Goal: Task Accomplishment & Management: Use online tool/utility

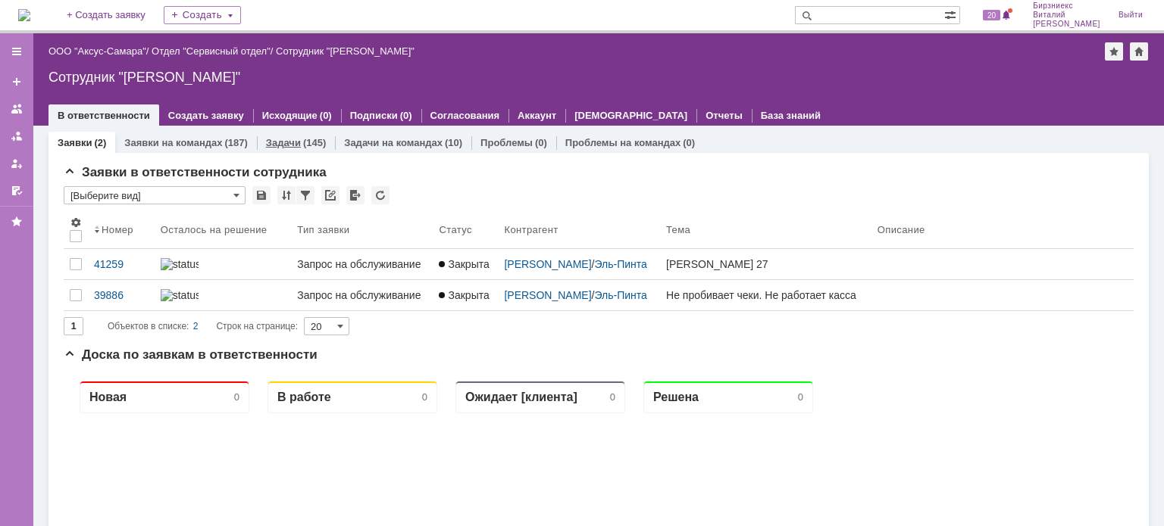
click at [284, 144] on link "Задачи" at bounding box center [283, 142] width 35 height 11
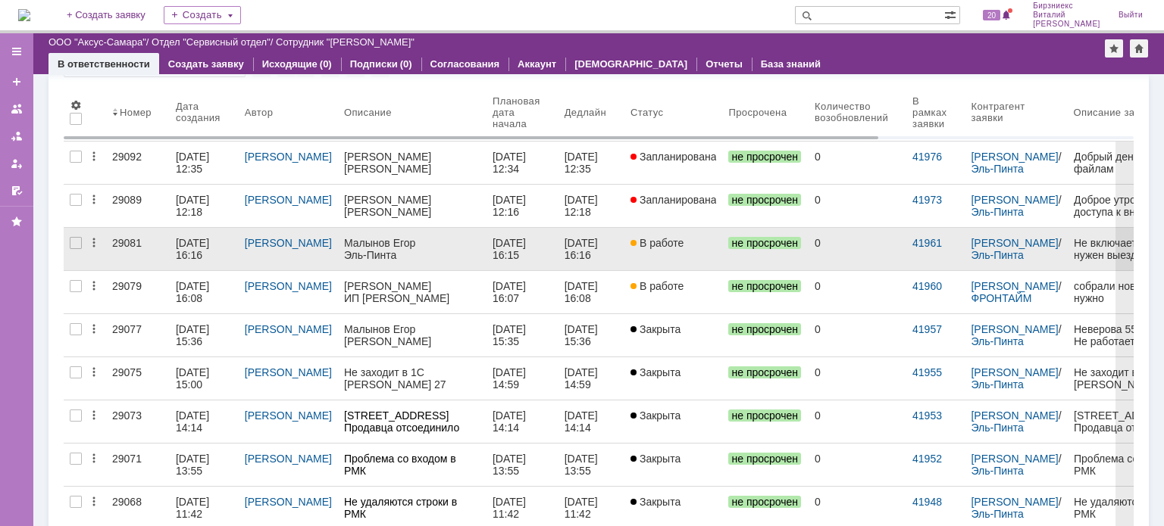
click at [140, 248] on div "29081" at bounding box center [138, 243] width 52 height 12
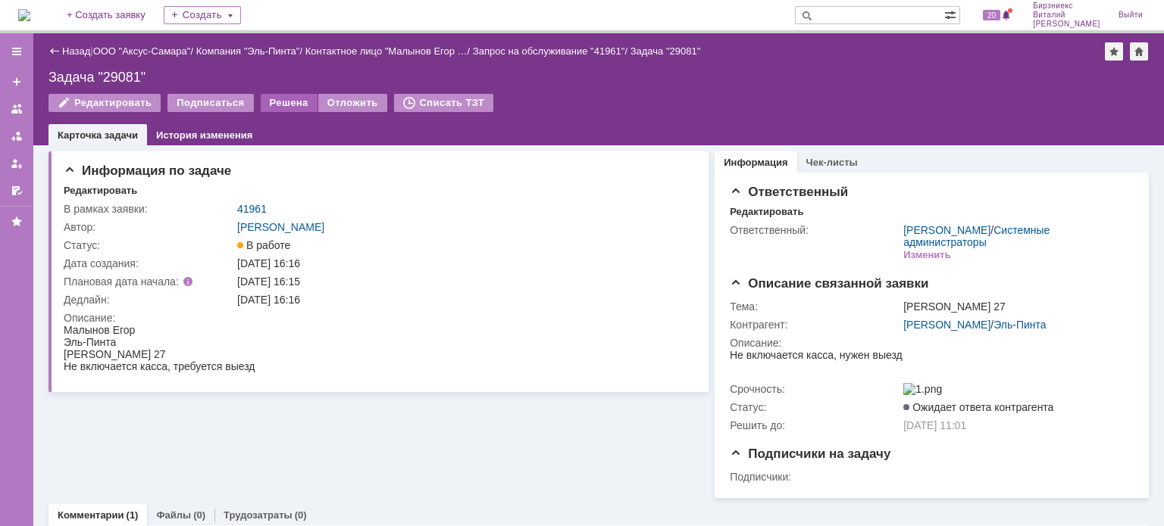
click at [271, 104] on div "Решена" at bounding box center [289, 103] width 57 height 18
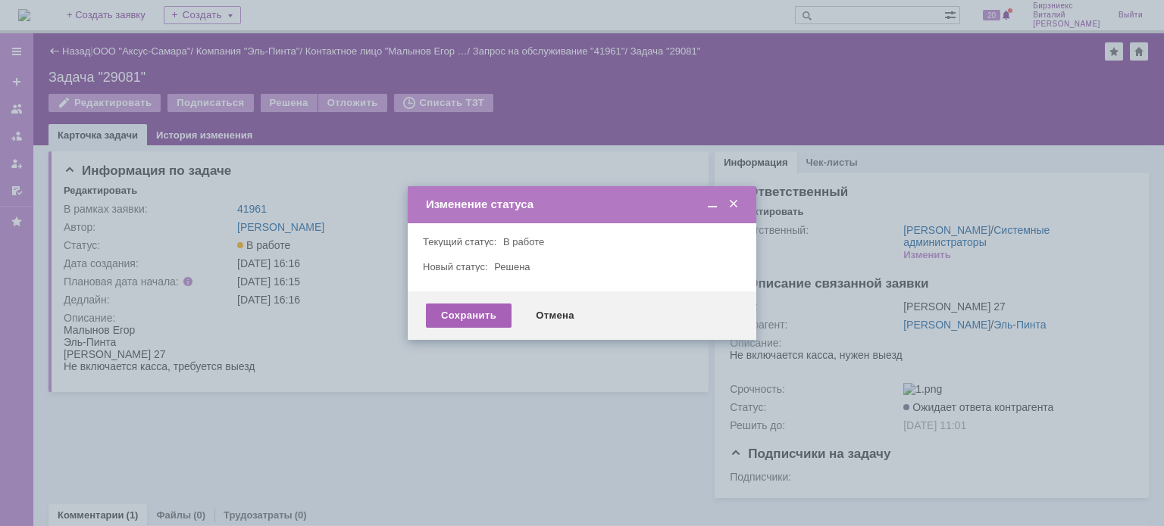
click at [455, 317] on div "Сохранить" at bounding box center [469, 316] width 86 height 24
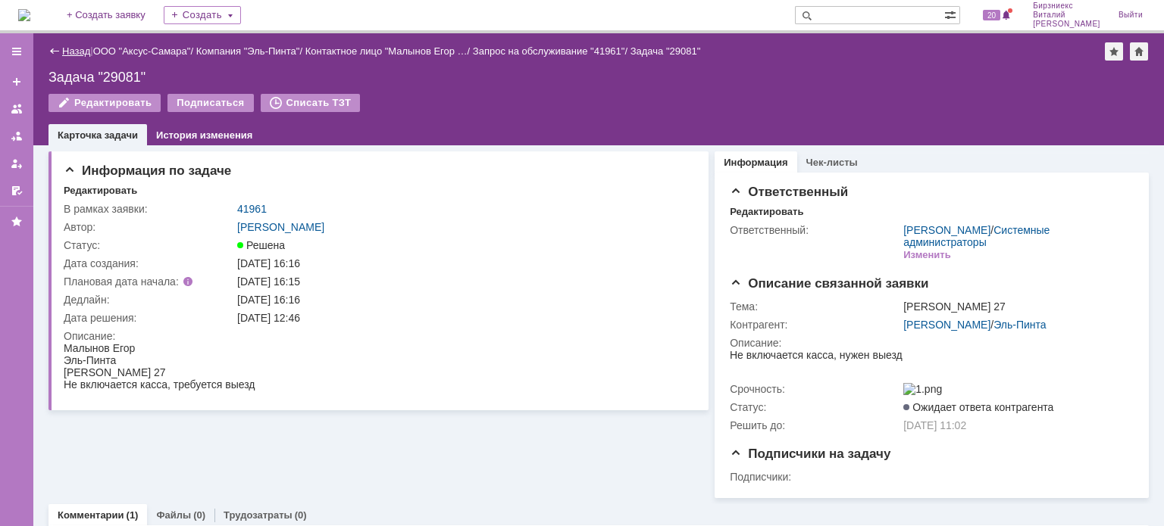
click at [88, 51] on link "Назад" at bounding box center [76, 50] width 28 height 11
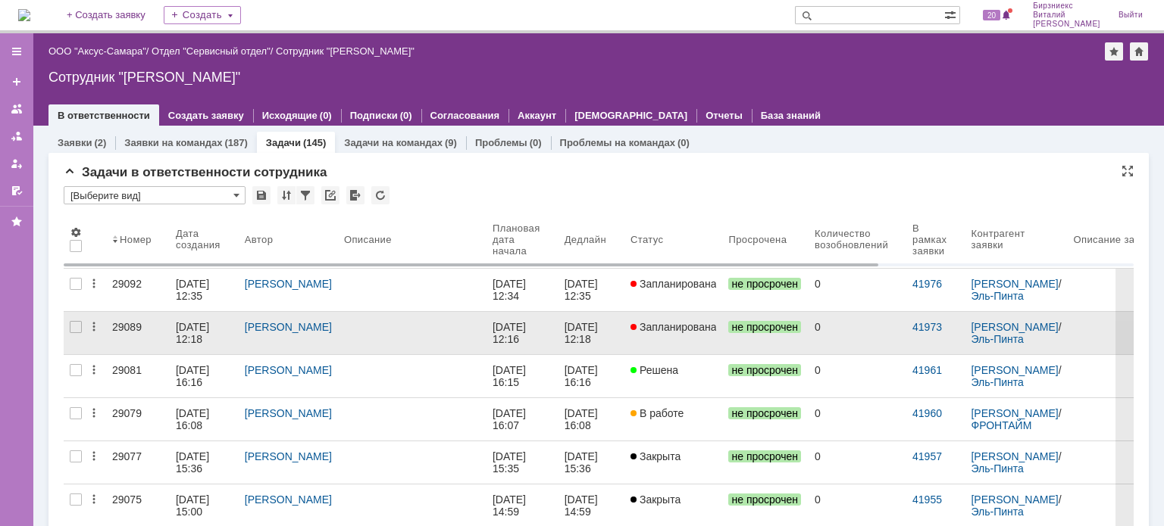
click at [189, 327] on div "[DATE] 12:18" at bounding box center [194, 333] width 36 height 24
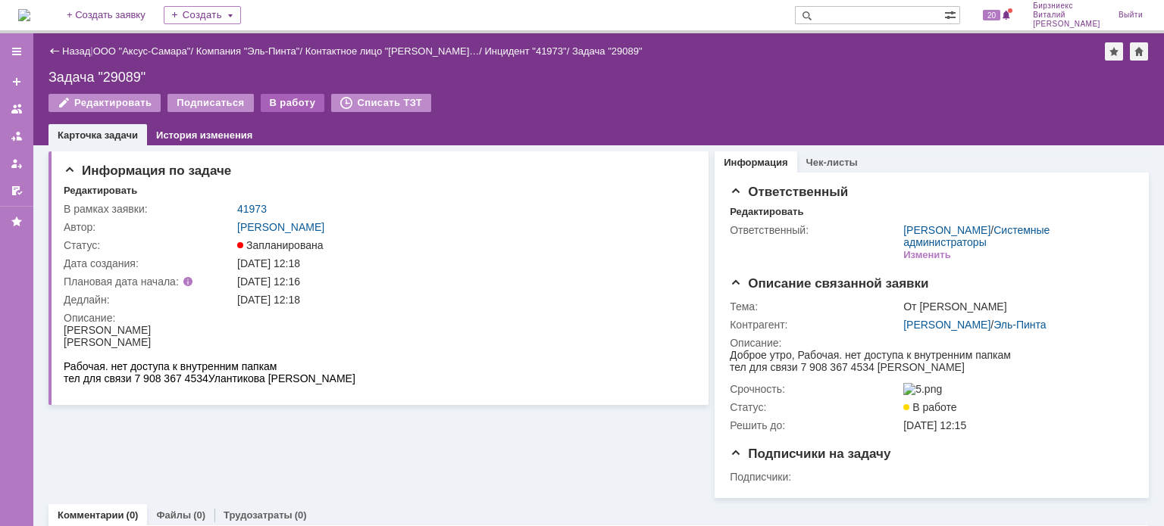
click at [268, 104] on div "В работу" at bounding box center [293, 103] width 64 height 18
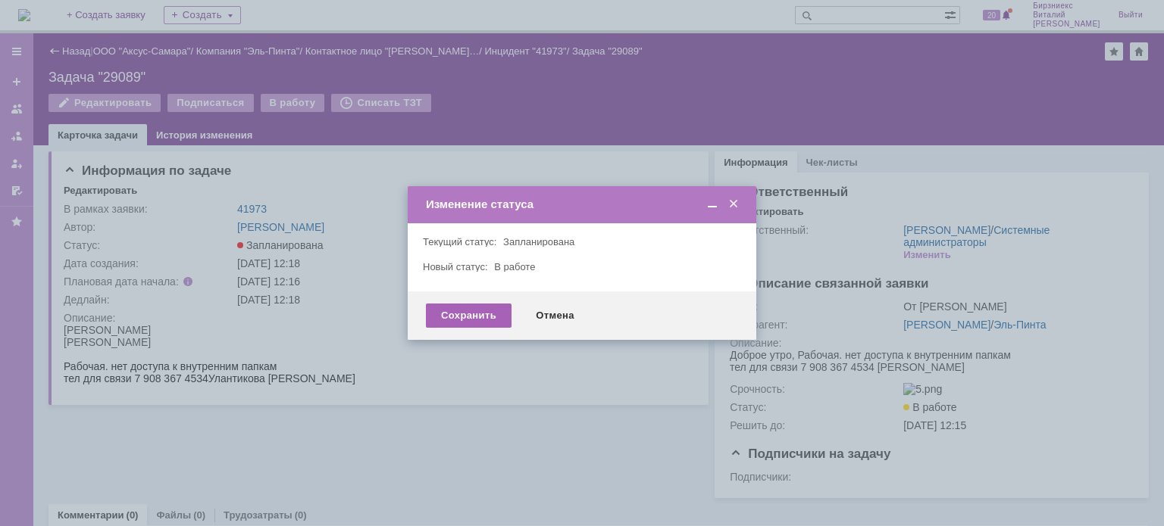
click at [454, 319] on div "Сохранить" at bounding box center [469, 316] width 86 height 24
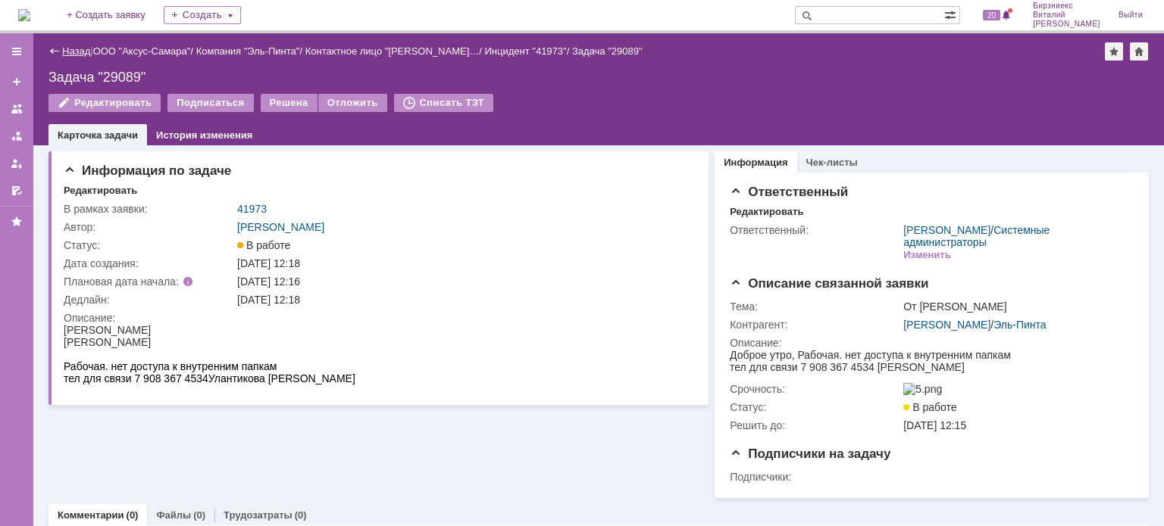
click at [86, 54] on link "Назад" at bounding box center [76, 50] width 28 height 11
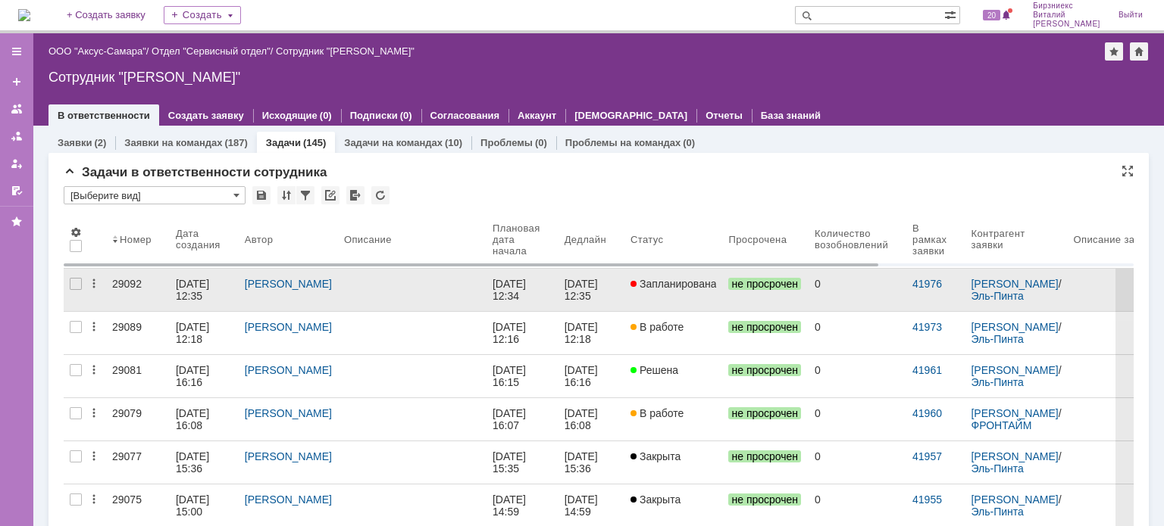
click at [199, 293] on div "[DATE] 12:35" at bounding box center [194, 290] width 36 height 24
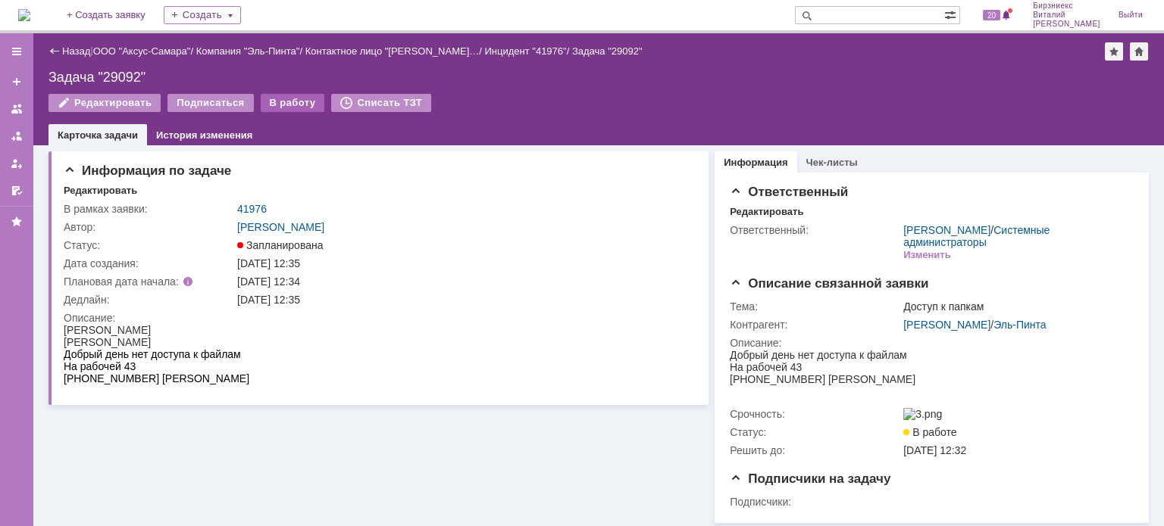
click at [263, 104] on div "В работу" at bounding box center [293, 103] width 64 height 18
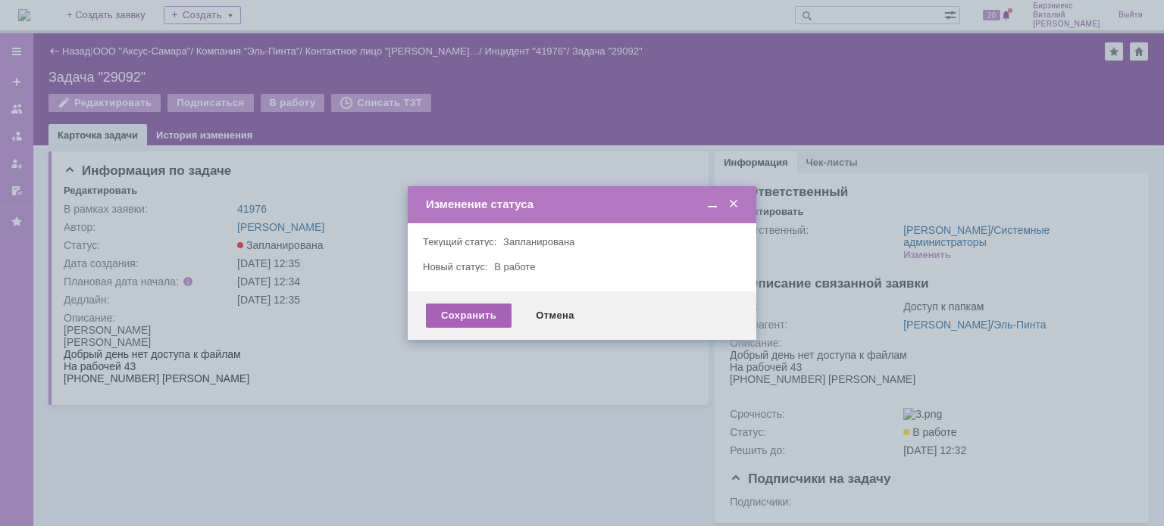
click at [453, 314] on div "Сохранить" at bounding box center [469, 316] width 86 height 24
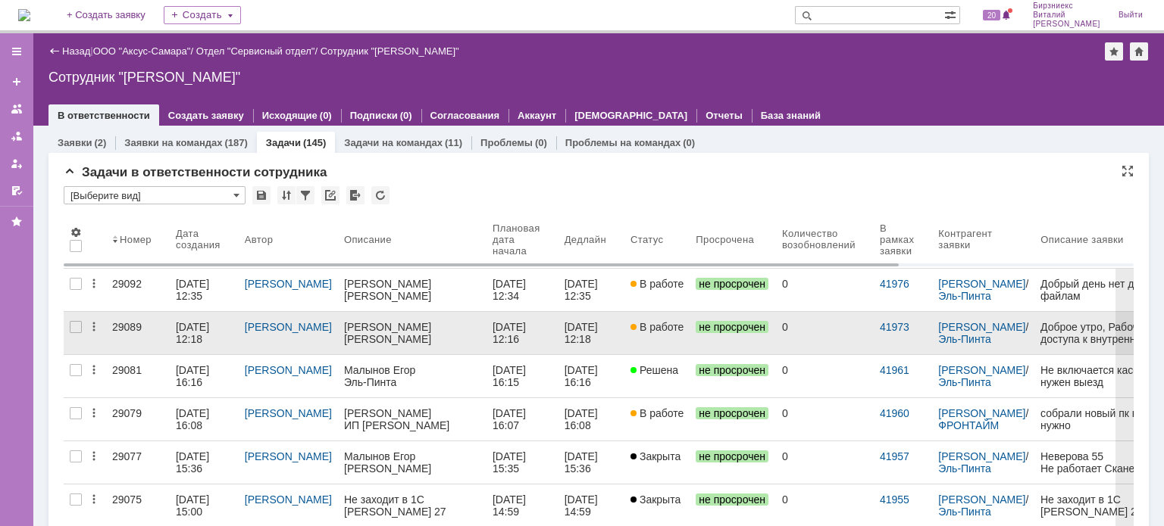
click at [192, 331] on div "[DATE] 12:18" at bounding box center [194, 333] width 36 height 24
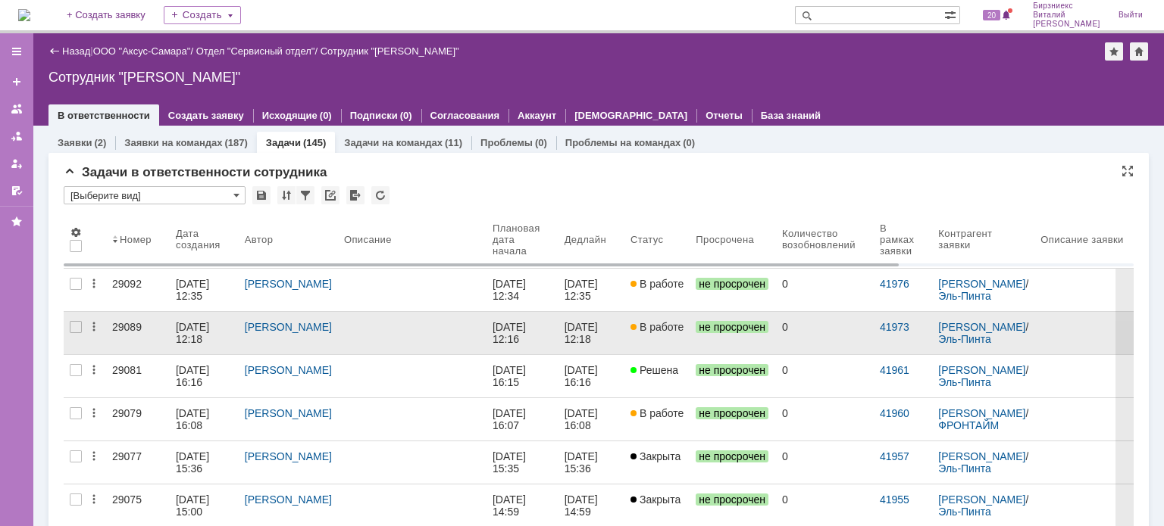
click at [193, 330] on div "[DATE] 12:18" at bounding box center [194, 333] width 36 height 24
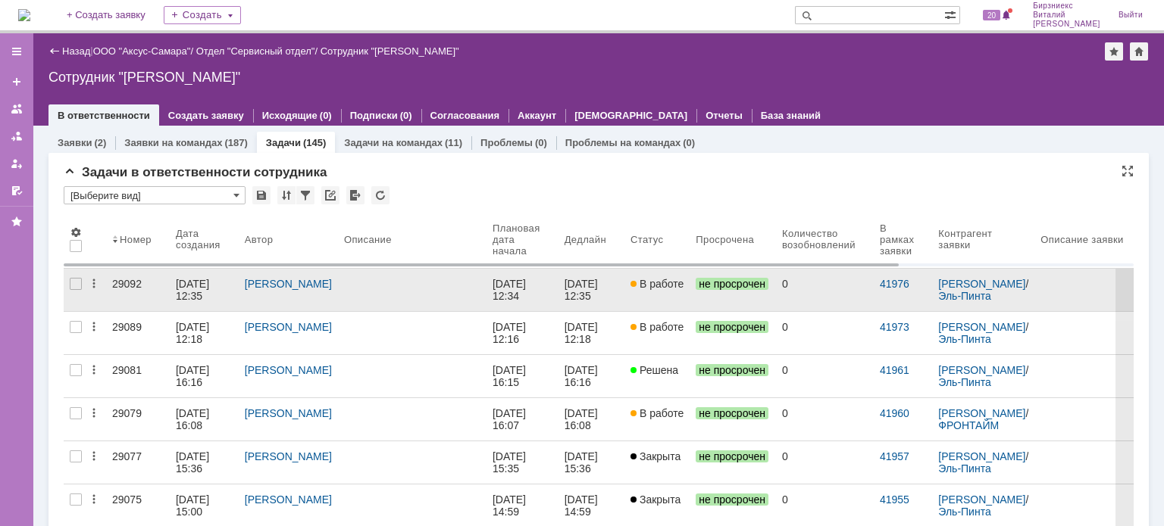
click at [212, 288] on div "[DATE] 12:35" at bounding box center [194, 290] width 36 height 24
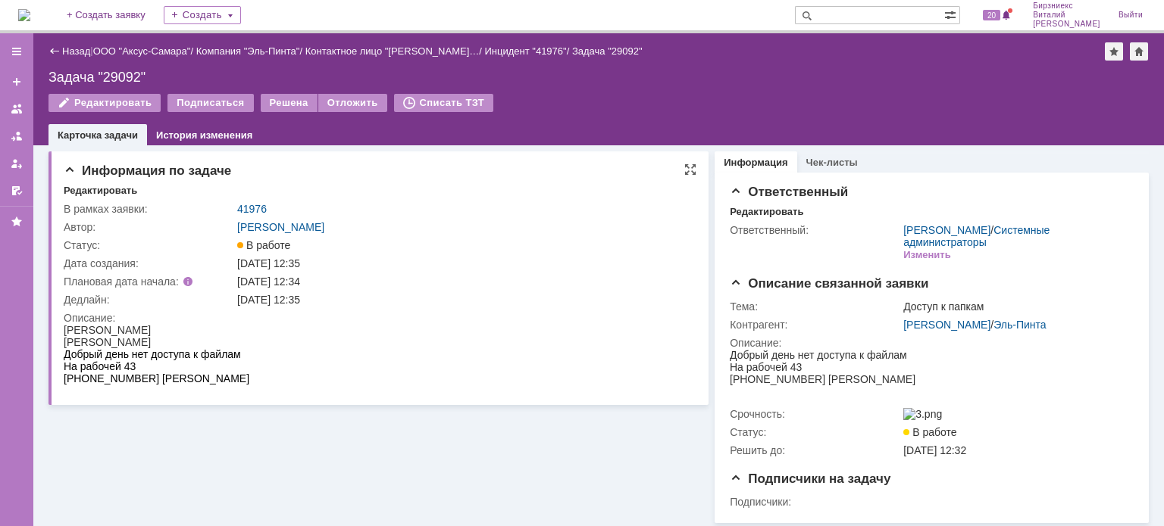
click at [171, 403] on div "Информация по задаче Редактировать В рамках заявки: 41976 Автор: Галстьян Степа…" at bounding box center [378, 279] width 660 height 254
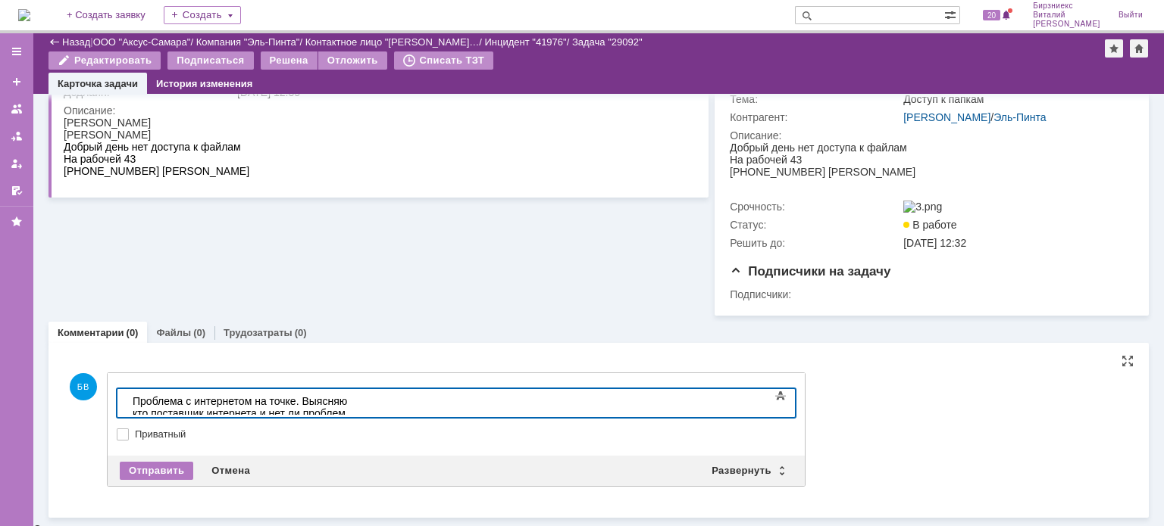
scroll to position [157, 0]
click at [167, 479] on div "Отправить" at bounding box center [156, 470] width 73 height 18
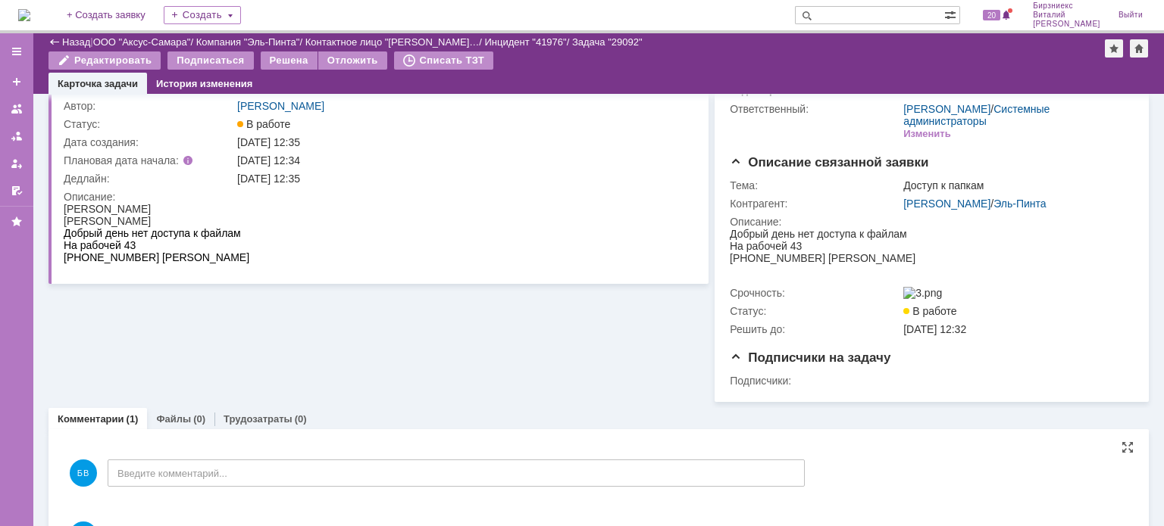
scroll to position [0, 0]
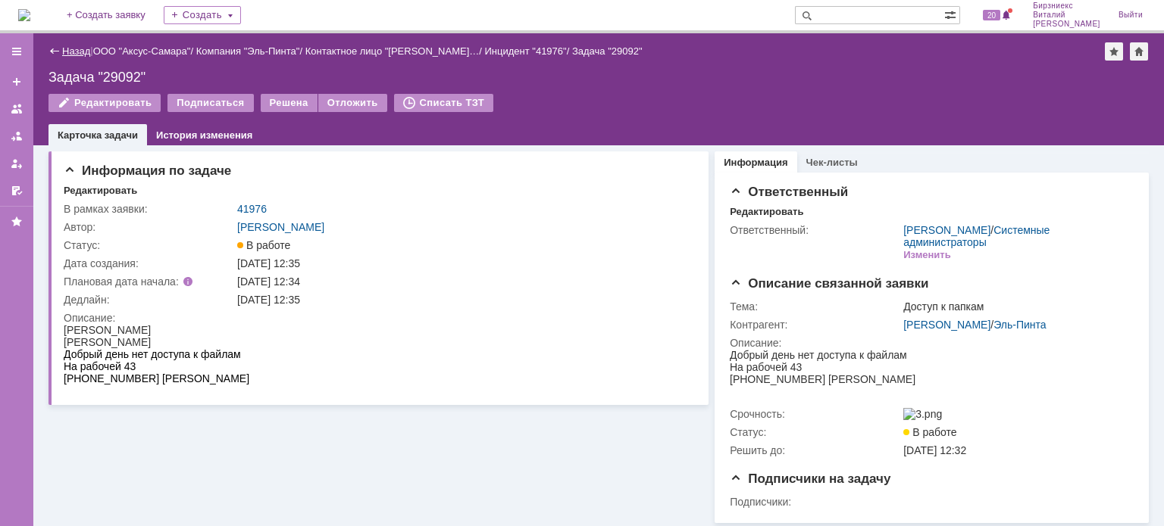
click at [64, 51] on link "Назад" at bounding box center [76, 50] width 28 height 11
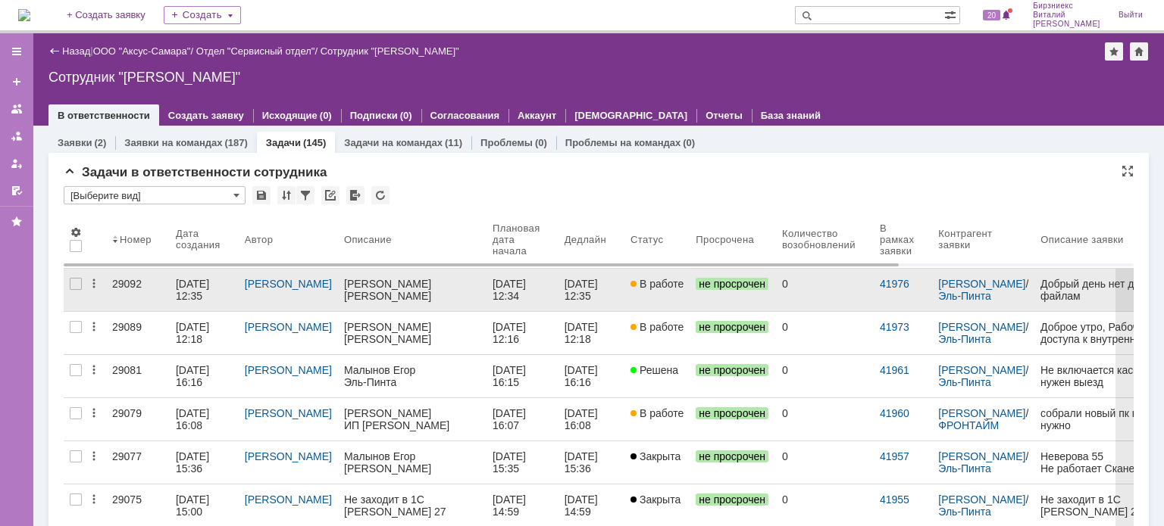
click at [215, 295] on div "[DATE] 12:35" at bounding box center [204, 290] width 57 height 24
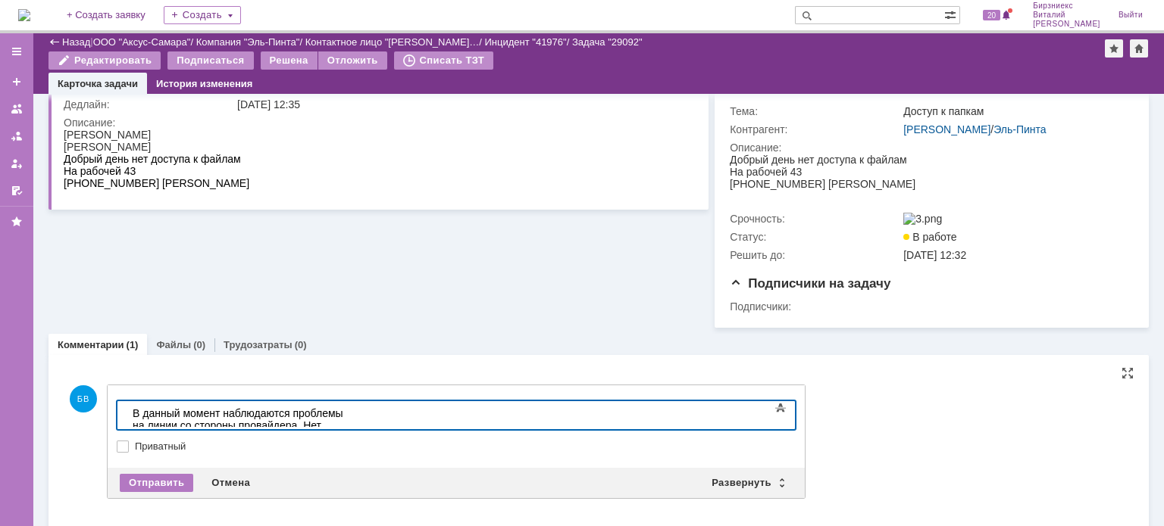
scroll to position [3903, 7]
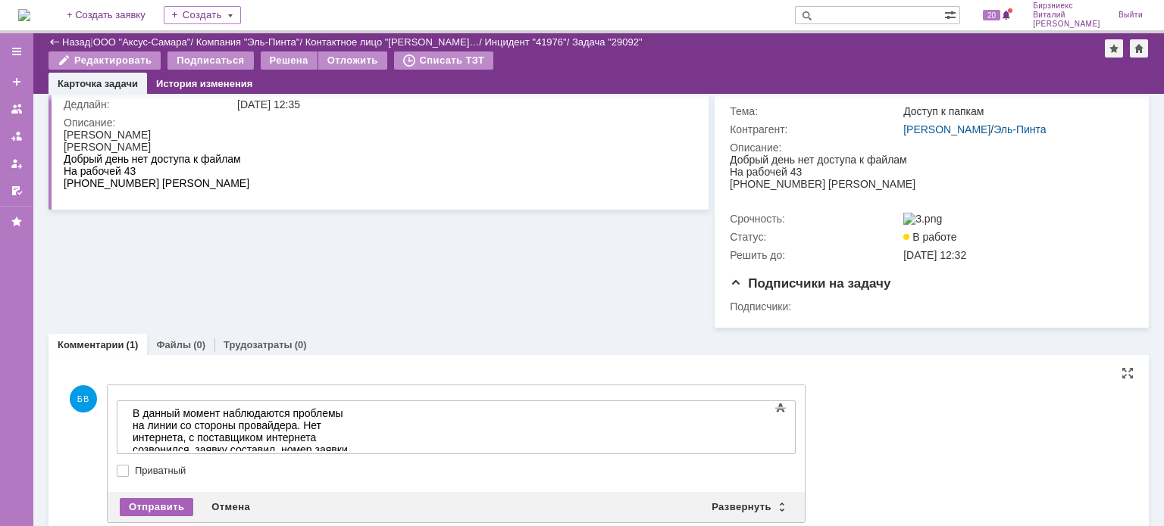
click at [174, 512] on div "Отправить" at bounding box center [156, 507] width 73 height 18
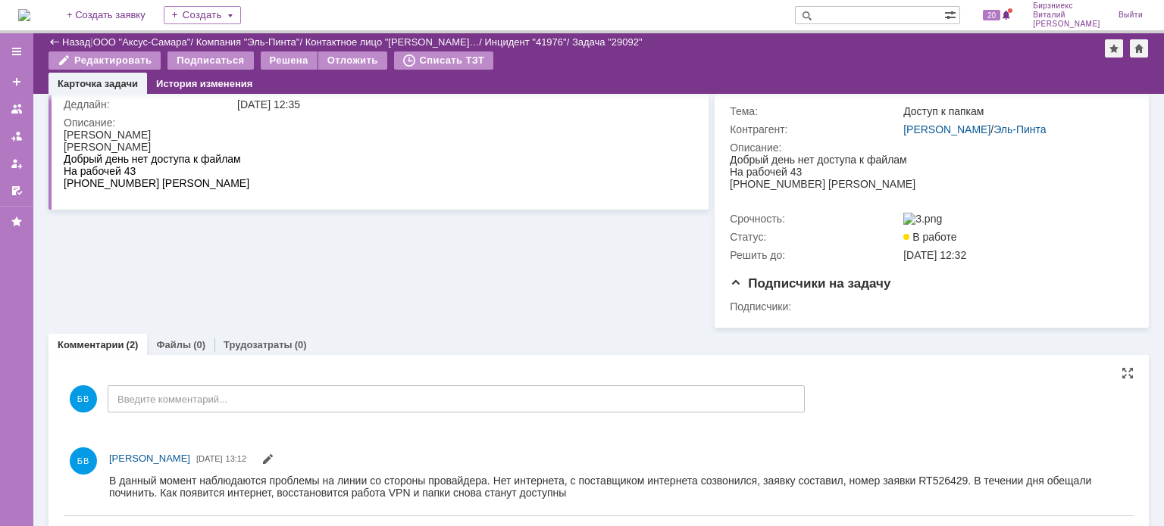
scroll to position [0, 0]
click at [58, 35] on div "Назад | ООО "Аксус-Самара" / Компания "Эль-Пинта" / Контактное лицо "Еремеев Ко…" at bounding box center [598, 42] width 1100 height 18
click at [66, 42] on link "Назад" at bounding box center [76, 41] width 28 height 11
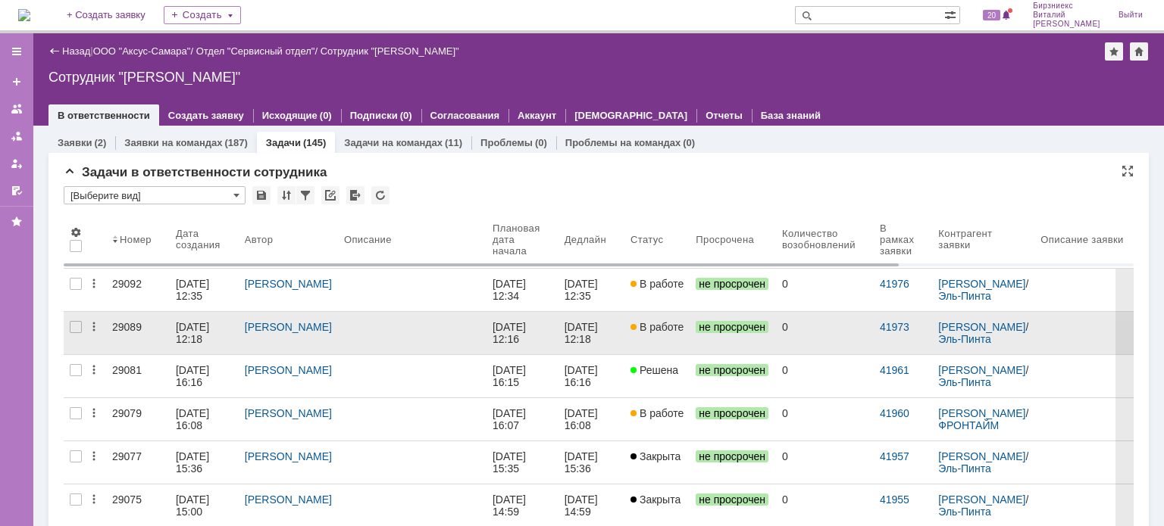
click at [344, 339] on link at bounding box center [412, 333] width 148 height 42
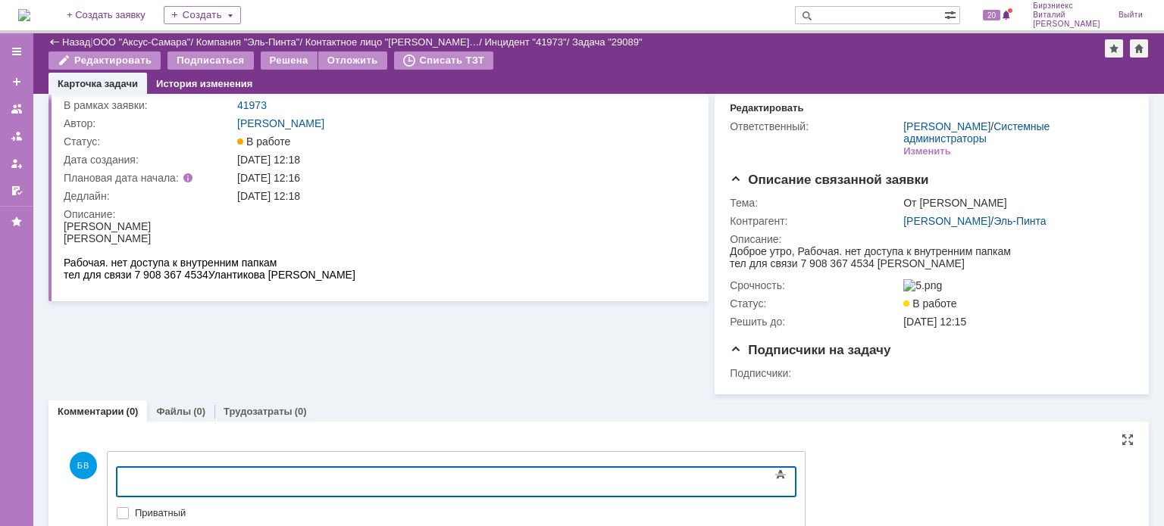
click at [207, 473] on body at bounding box center [240, 481] width 227 height 26
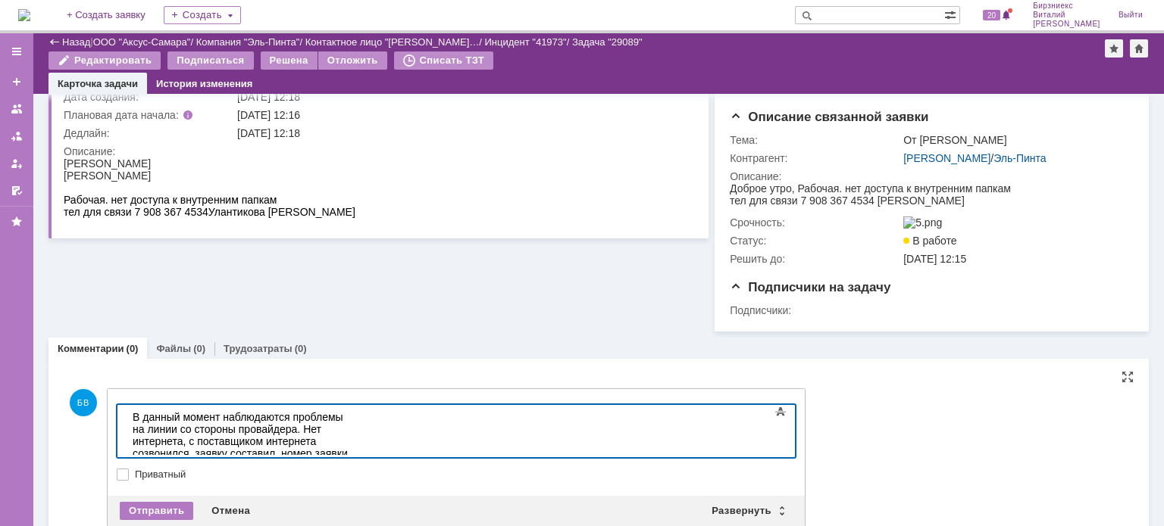
scroll to position [156, 0]
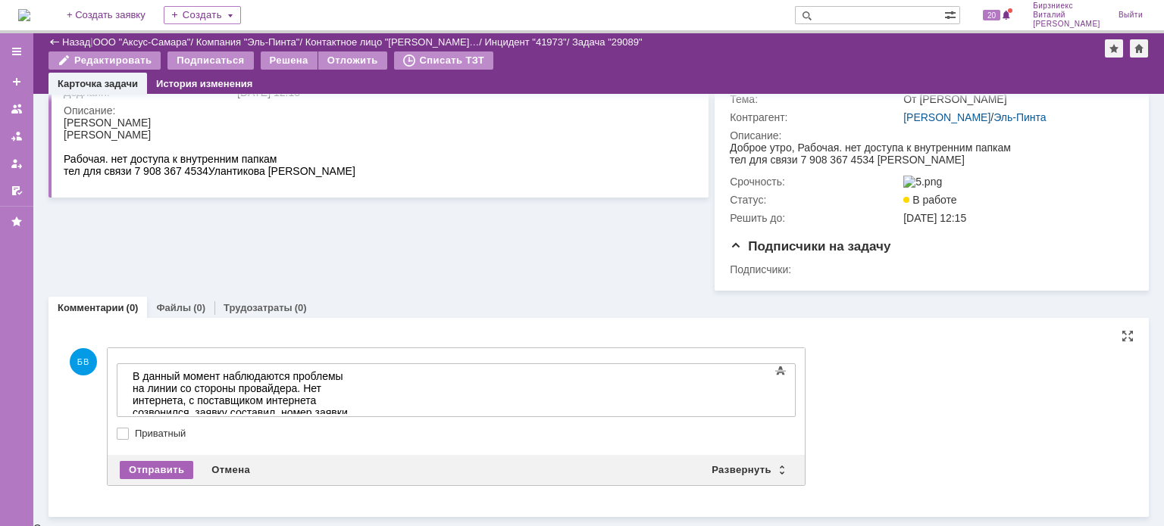
click at [142, 477] on div "Отправить" at bounding box center [156, 470] width 73 height 18
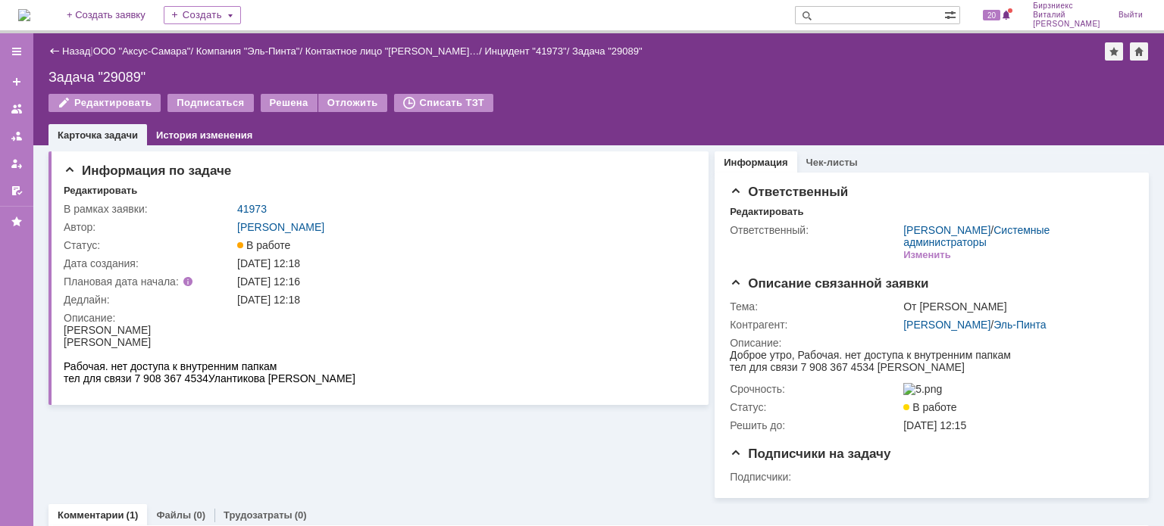
scroll to position [0, 0]
click at [75, 54] on link "Назад" at bounding box center [76, 50] width 28 height 11
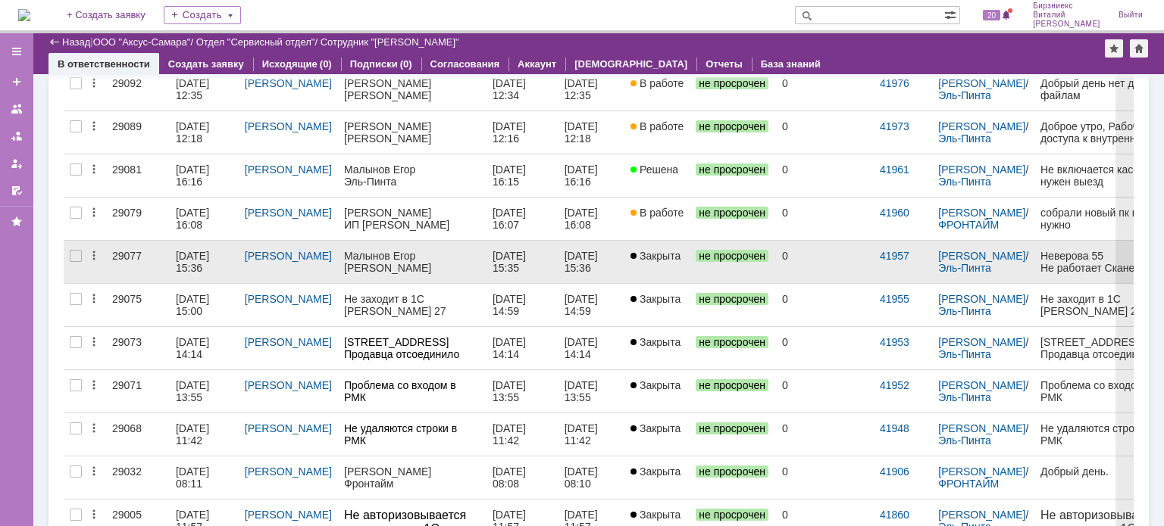
scroll to position [152, 0]
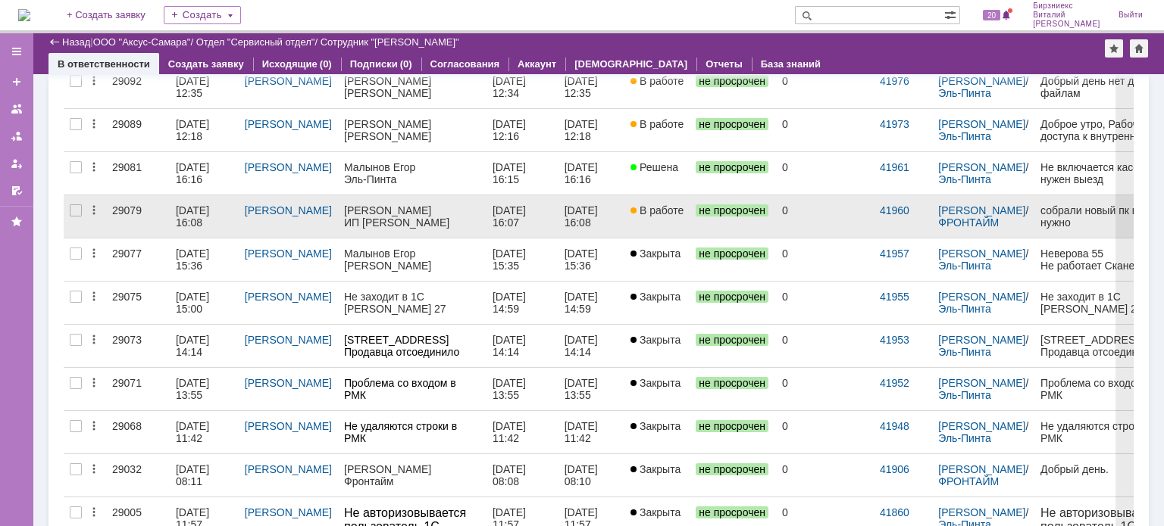
click at [176, 217] on div "[DATE] 16:08" at bounding box center [194, 217] width 36 height 24
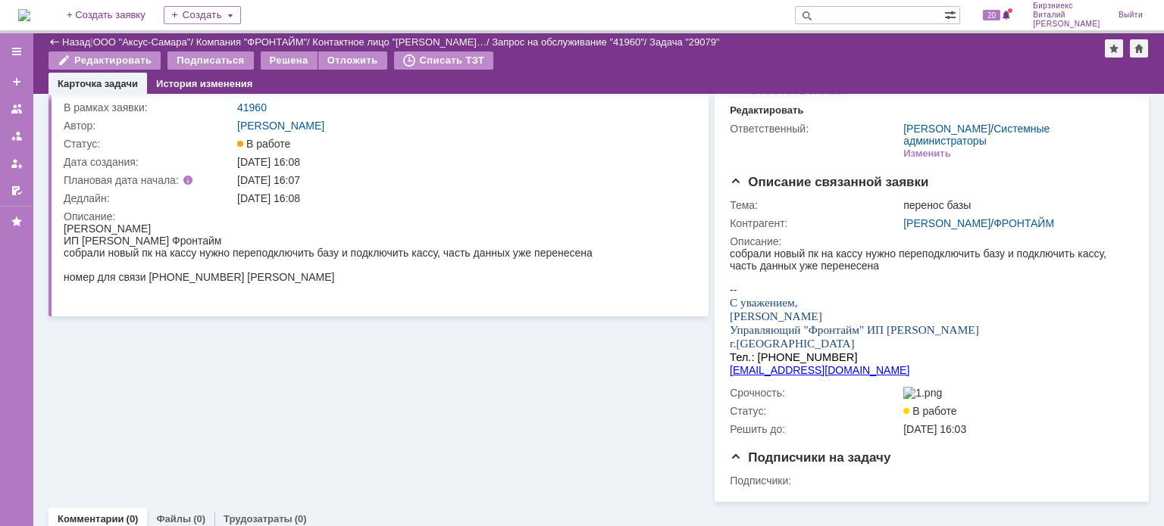
scroll to position [76, 0]
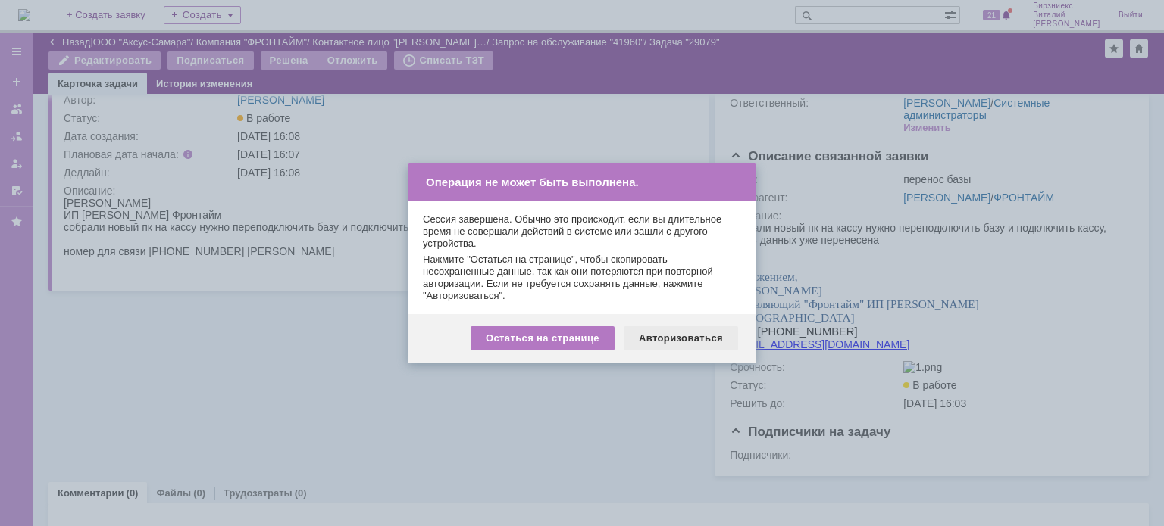
click at [646, 343] on div "Авторизоваться" at bounding box center [680, 338] width 114 height 24
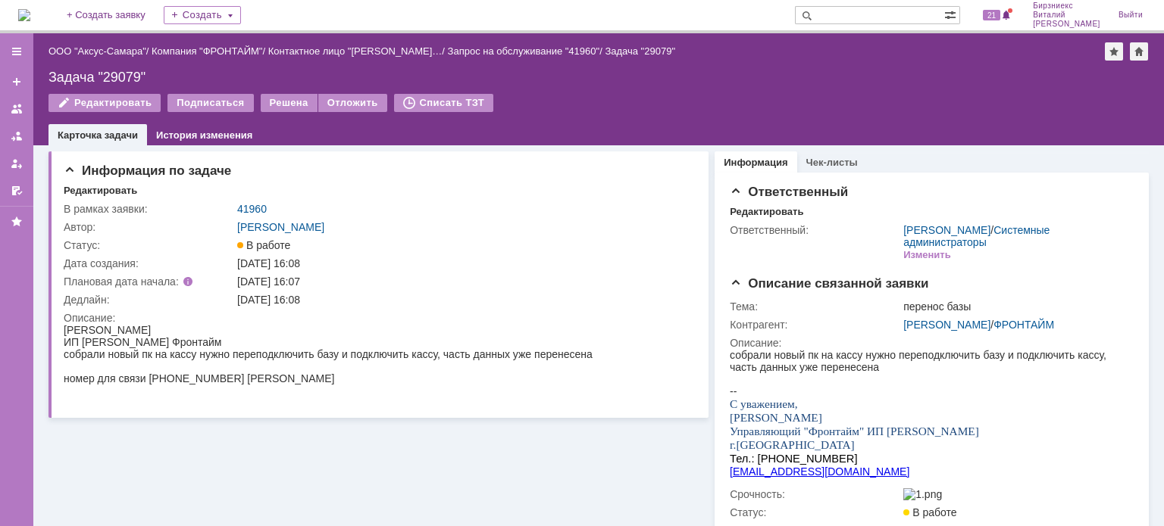
click at [30, 21] on img at bounding box center [24, 15] width 12 height 12
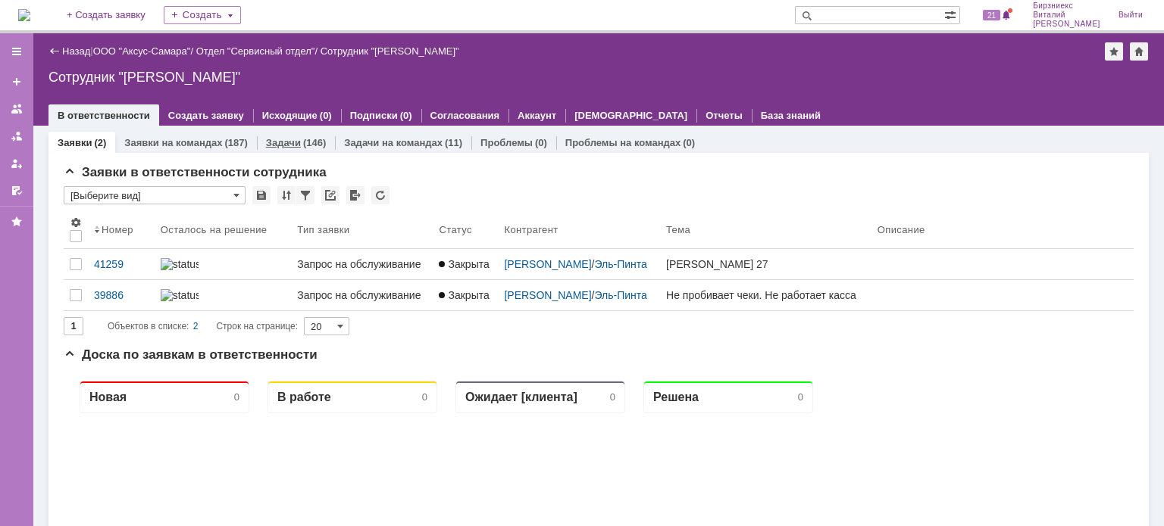
click at [292, 145] on link "Задачи" at bounding box center [283, 142] width 35 height 11
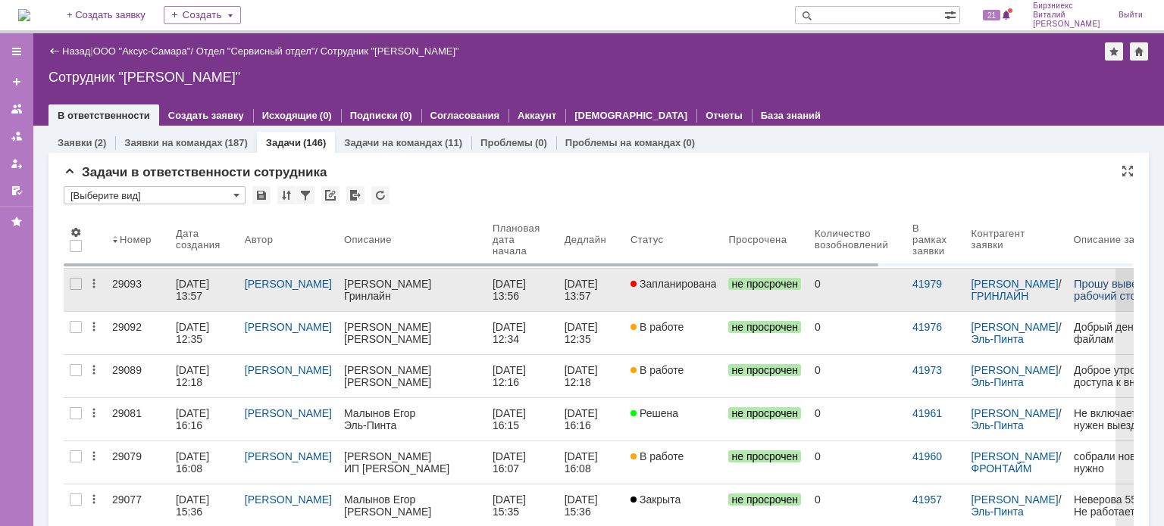
click at [360, 283] on div "[PERSON_NAME]" at bounding box center [411, 284] width 136 height 12
click at [180, 284] on div "[DATE] 13:57" at bounding box center [194, 290] width 36 height 24
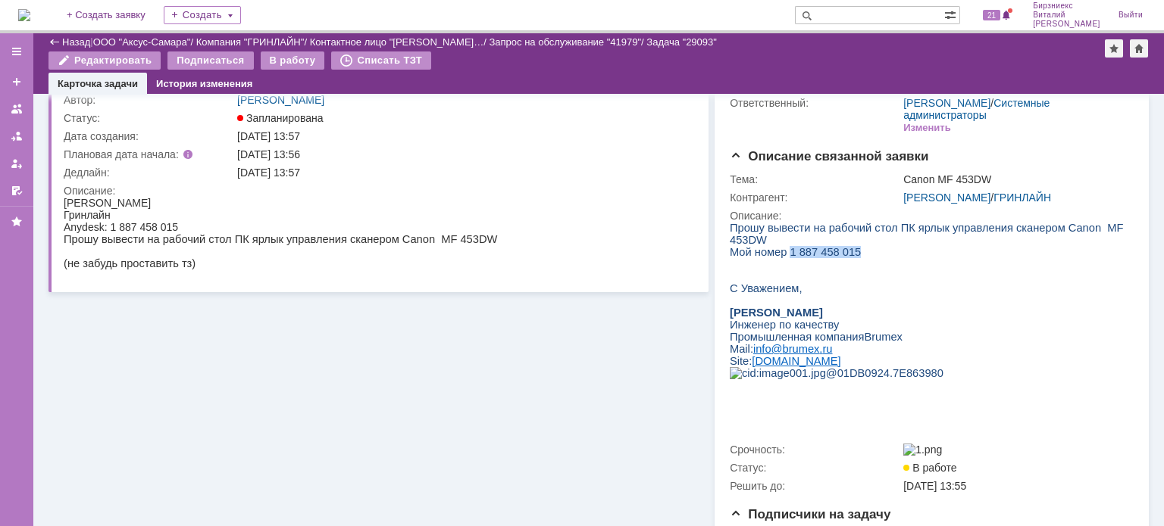
drag, startPoint x: 786, startPoint y: 242, endPoint x: 861, endPoint y: 242, distance: 74.2
click at [861, 246] on p "Мой номер 1 887 458 015" at bounding box center [926, 252] width 394 height 12
copy span "1 887 458 015"
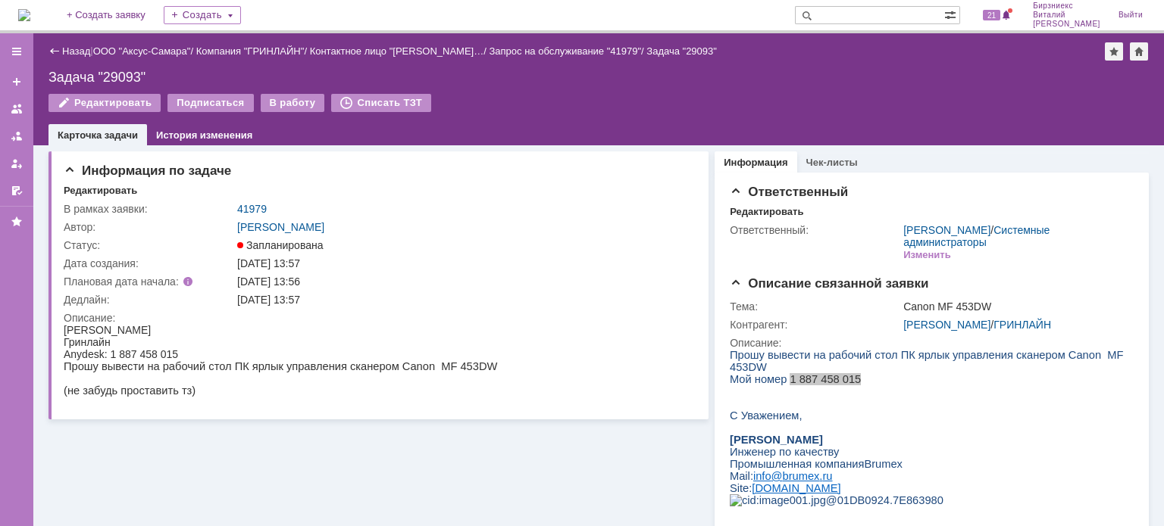
drag, startPoint x: 865, startPoint y: 328, endPoint x: 1030, endPoint y: 333, distance: 165.2
click at [1030, 333] on tr "Контрагент: [PERSON_NAME]" at bounding box center [928, 325] width 399 height 18
click at [990, 325] on link "[PERSON_NAME]" at bounding box center [946, 325] width 87 height 12
click at [294, 101] on div "В работу" at bounding box center [293, 103] width 64 height 18
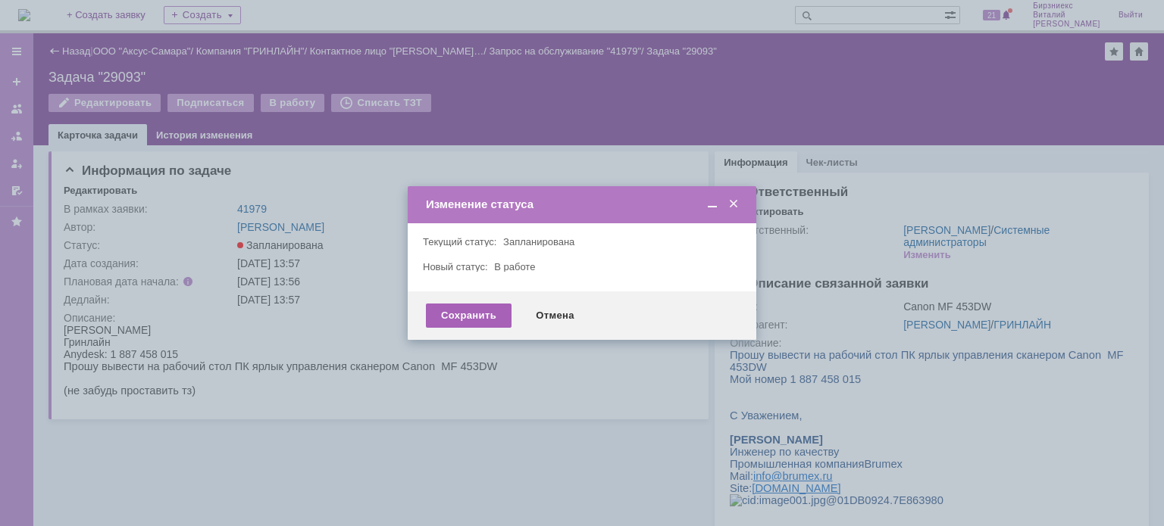
click at [461, 308] on div "Сохранить" at bounding box center [469, 316] width 86 height 24
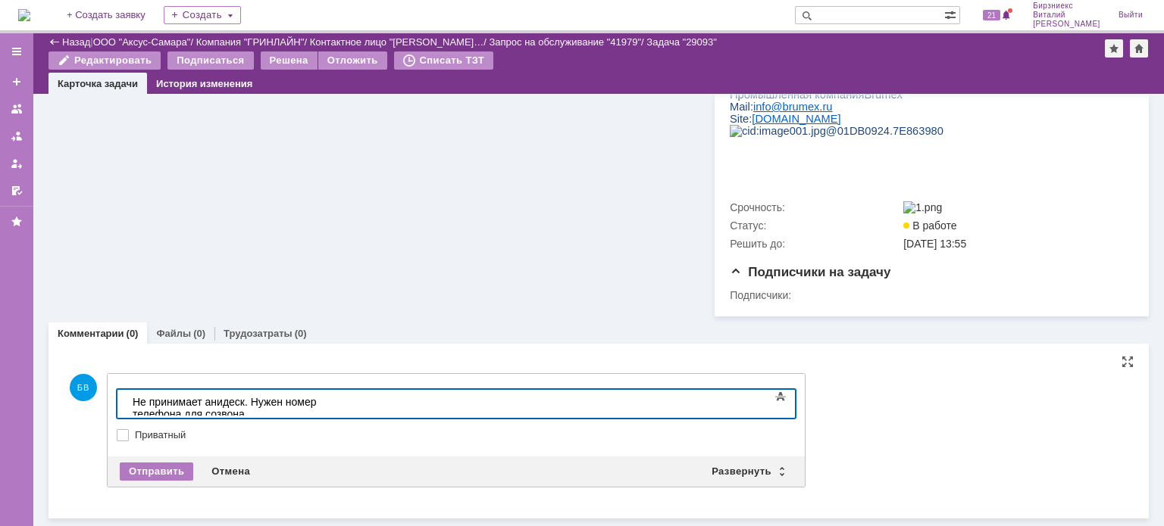
scroll to position [320, 0]
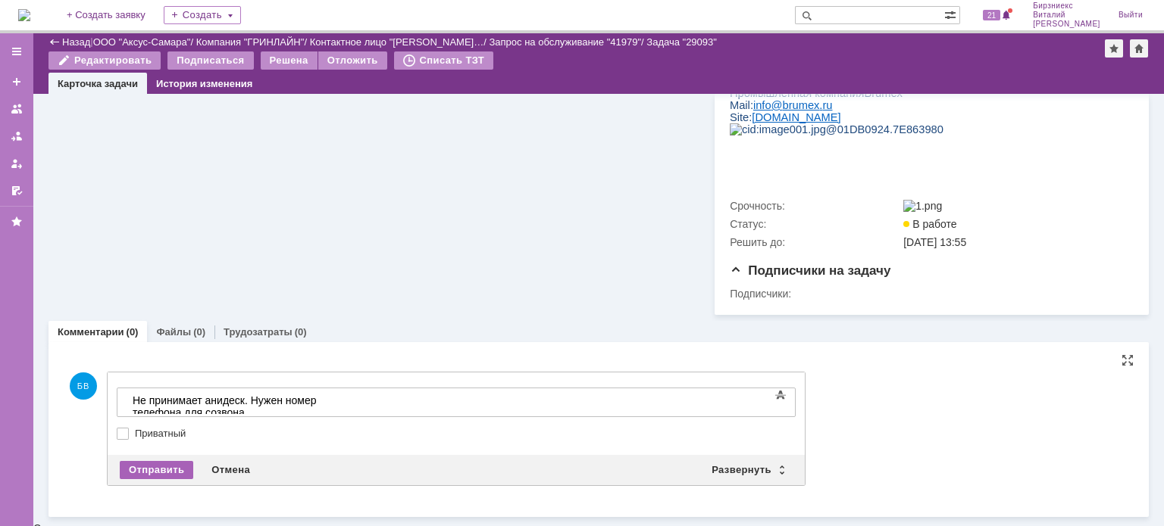
click at [161, 471] on div "Отправить" at bounding box center [156, 470] width 73 height 18
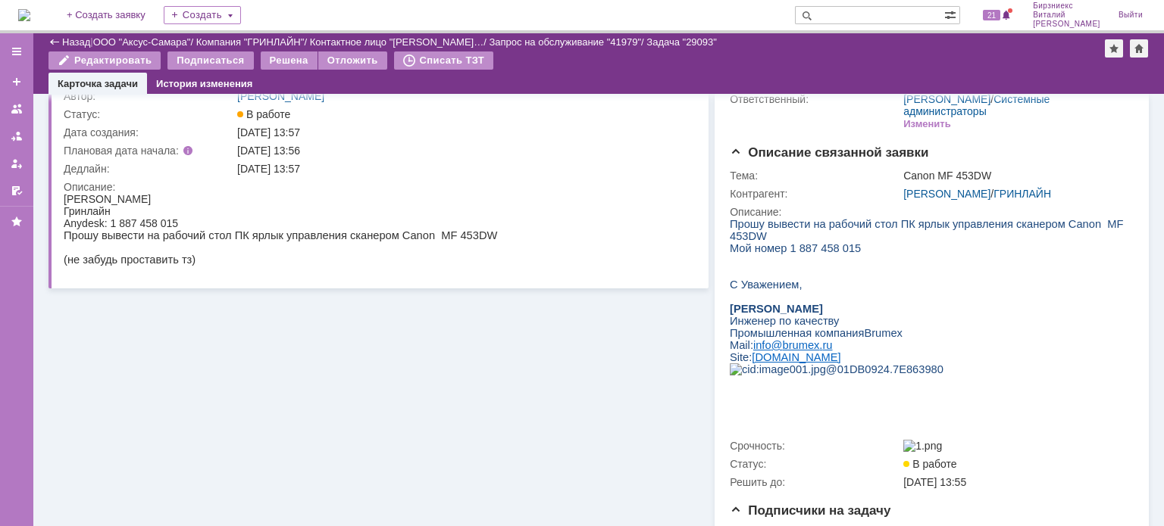
scroll to position [0, 0]
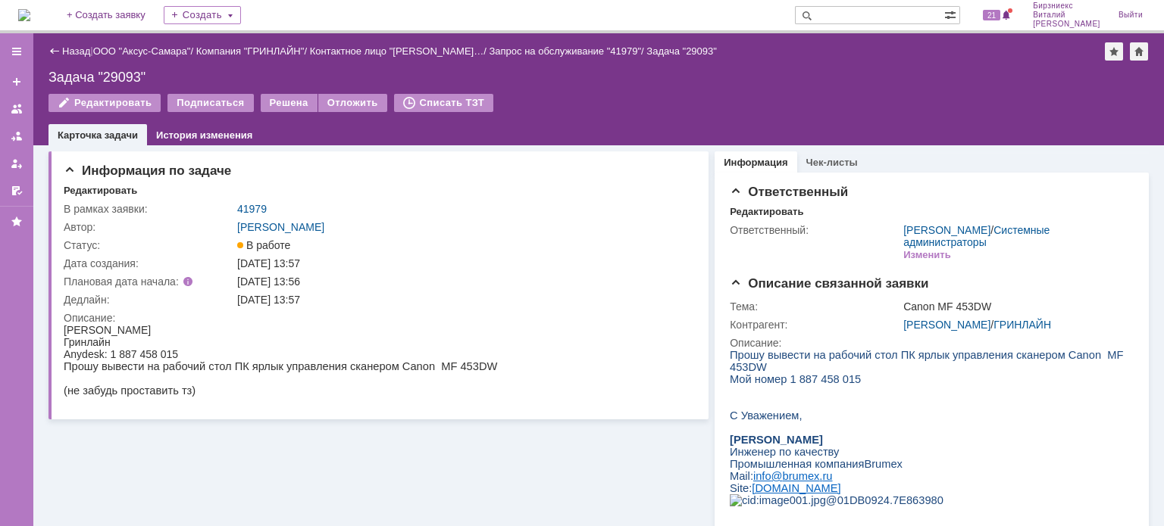
click at [80, 48] on link "Назад" at bounding box center [76, 50] width 28 height 11
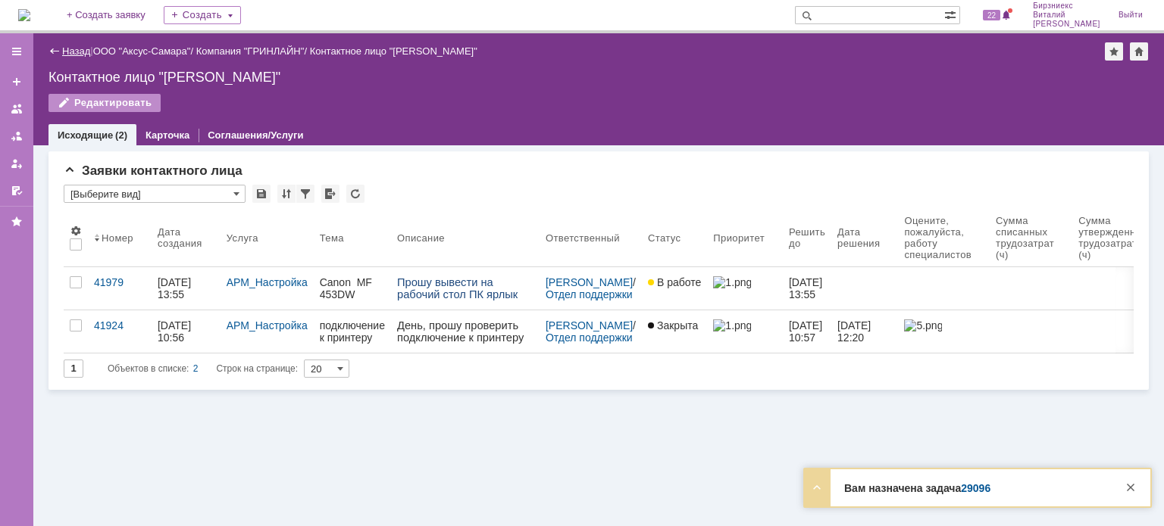
click at [71, 46] on link "Назад" at bounding box center [76, 50] width 28 height 11
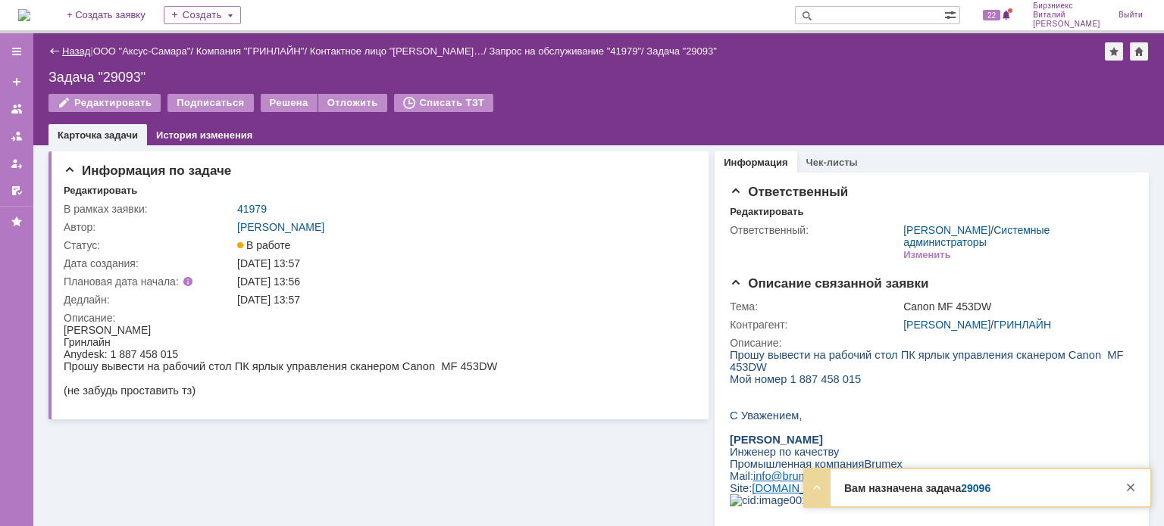
click at [78, 53] on link "Назад" at bounding box center [76, 50] width 28 height 11
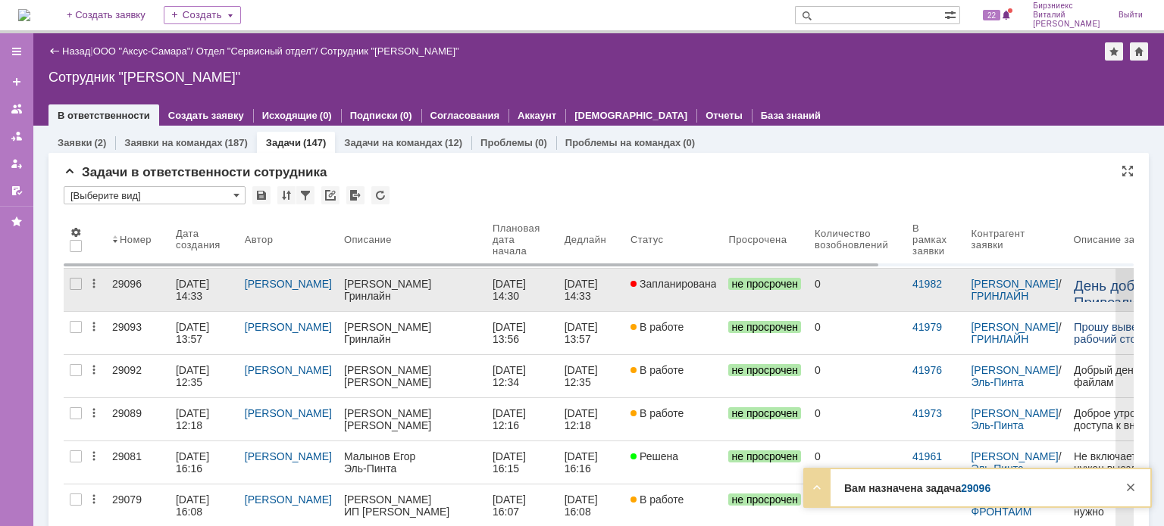
click at [204, 282] on div "[DATE] 14:33" at bounding box center [194, 290] width 36 height 24
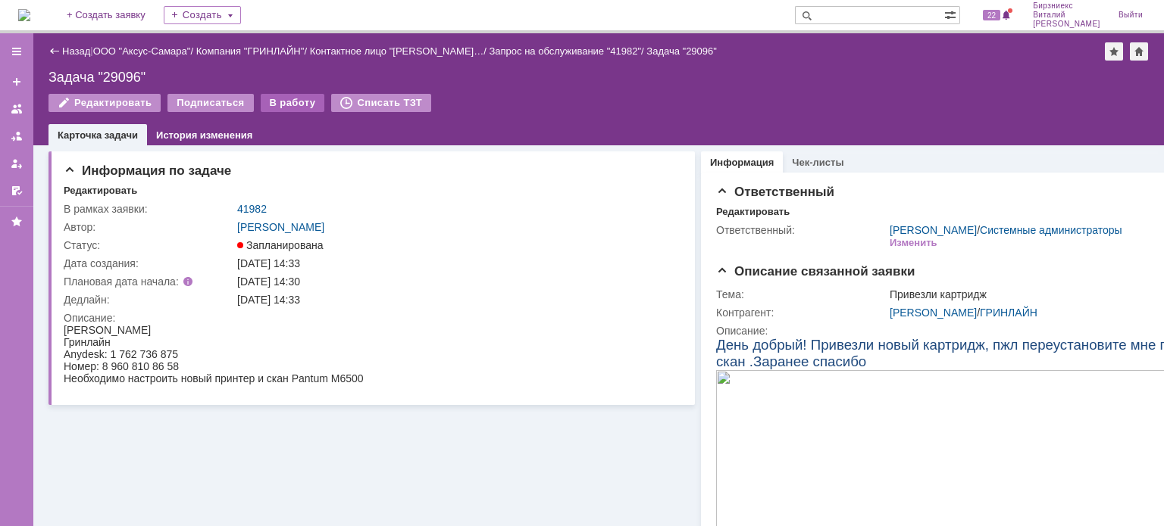
click at [276, 105] on div "В работу" at bounding box center [293, 103] width 64 height 18
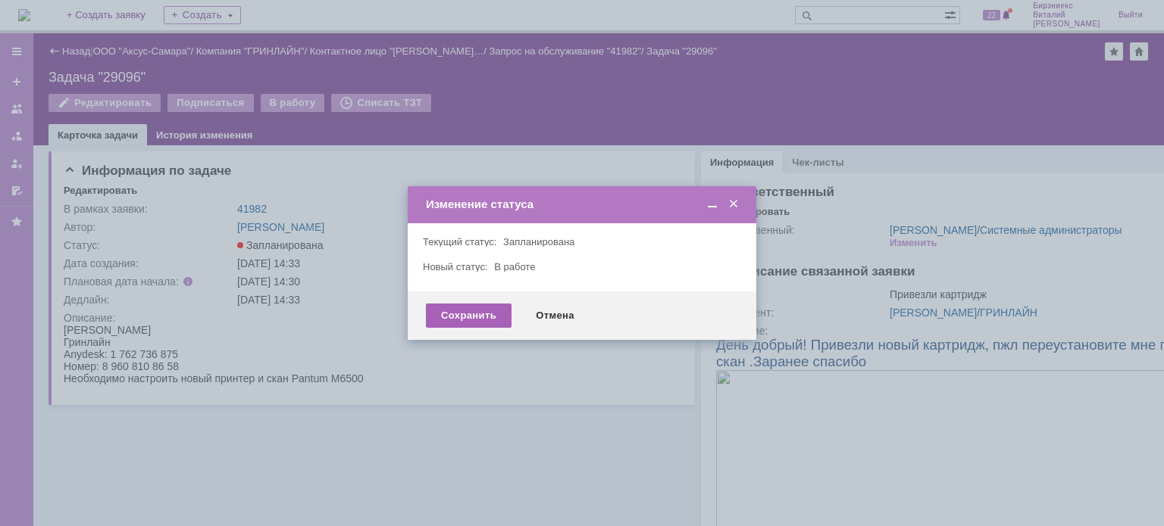
click at [467, 314] on div "Сохранить" at bounding box center [469, 316] width 86 height 24
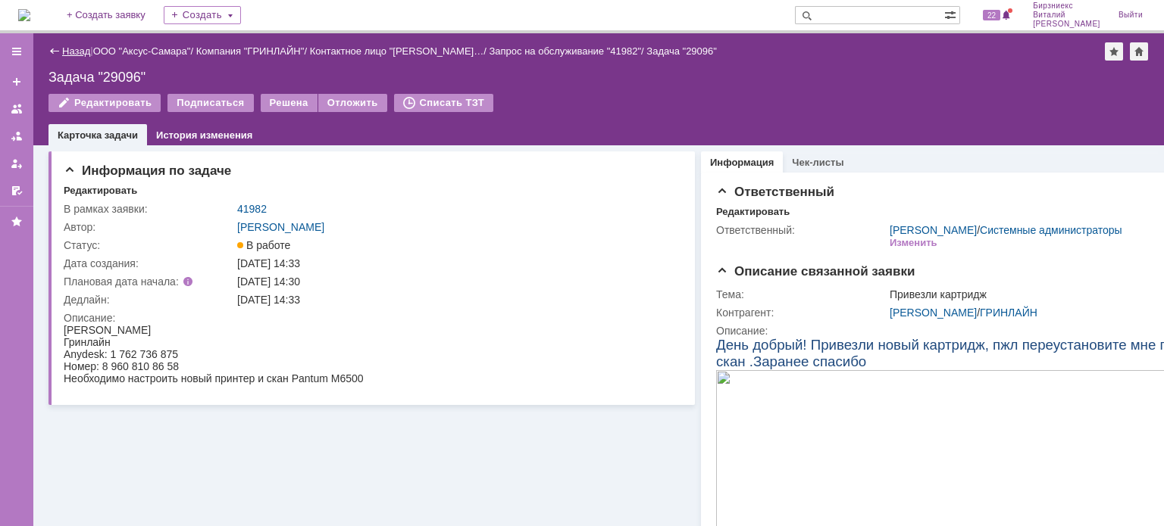
click at [79, 52] on link "Назад" at bounding box center [76, 50] width 28 height 11
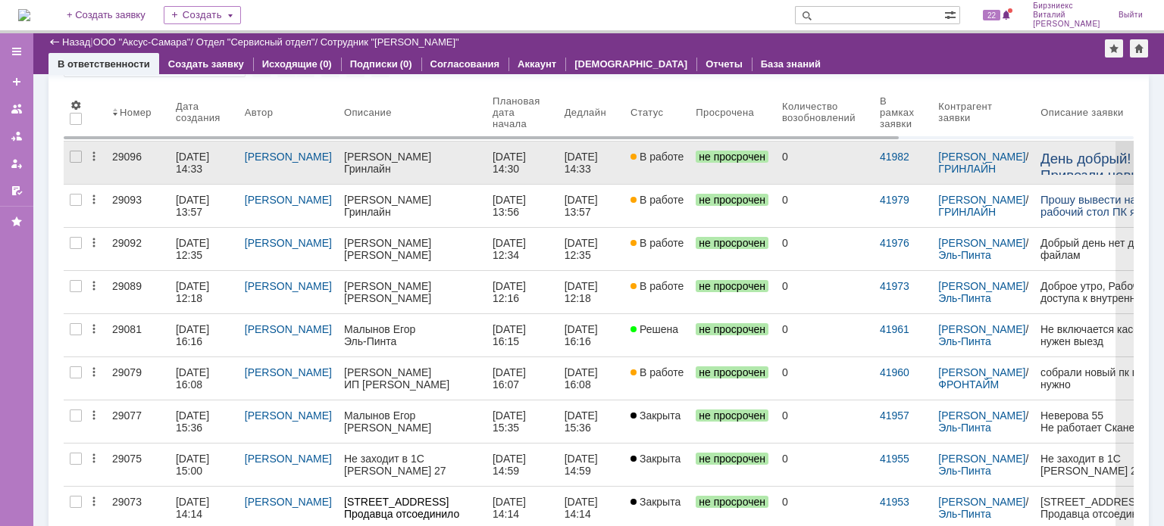
click at [184, 153] on div "[DATE] 14:33" at bounding box center [194, 163] width 36 height 24
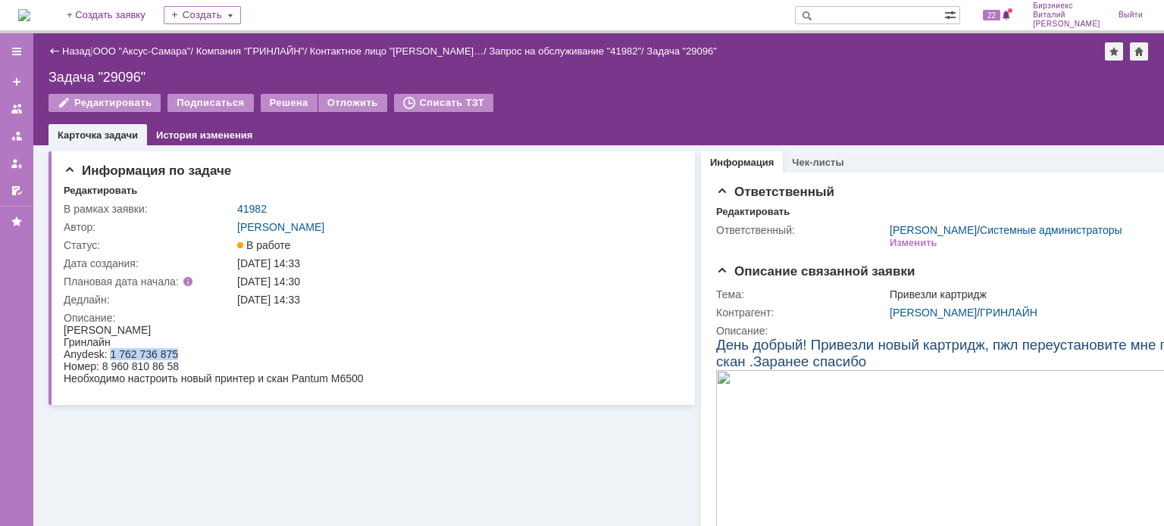
drag, startPoint x: 179, startPoint y: 354, endPoint x: 111, endPoint y: 351, distance: 67.5
click at [111, 351] on div "Anydesk: 1 762 736 875" at bounding box center [214, 354] width 300 height 12
copy div "1 762 736 875"
